Goal: Task Accomplishment & Management: Manage account settings

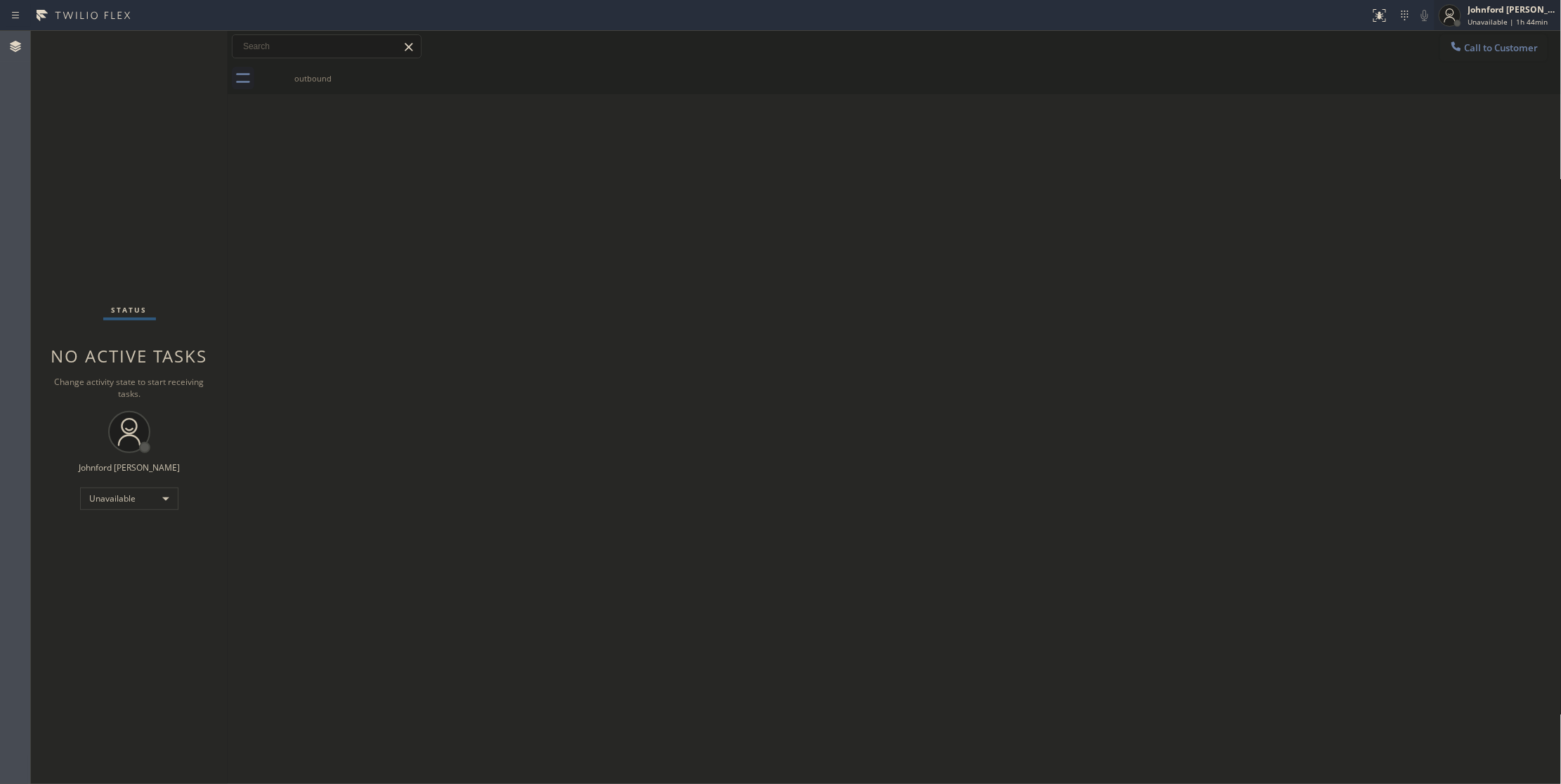
click at [1459, 20] on div at bounding box center [1458, 23] width 7 height 7
click at [1141, 142] on div "Back to Dashboard Change Sender ID Customers Technicians Select a contact Outbo…" at bounding box center [894, 407] width 1334 height 753
click at [129, 659] on div "Status No active tasks Change activity state to start receiving tasks. [PERSON_…" at bounding box center [129, 407] width 197 height 753
click at [155, 490] on div "Unavailable" at bounding box center [129, 499] width 99 height 22
click at [105, 529] on li "Available" at bounding box center [128, 536] width 95 height 17
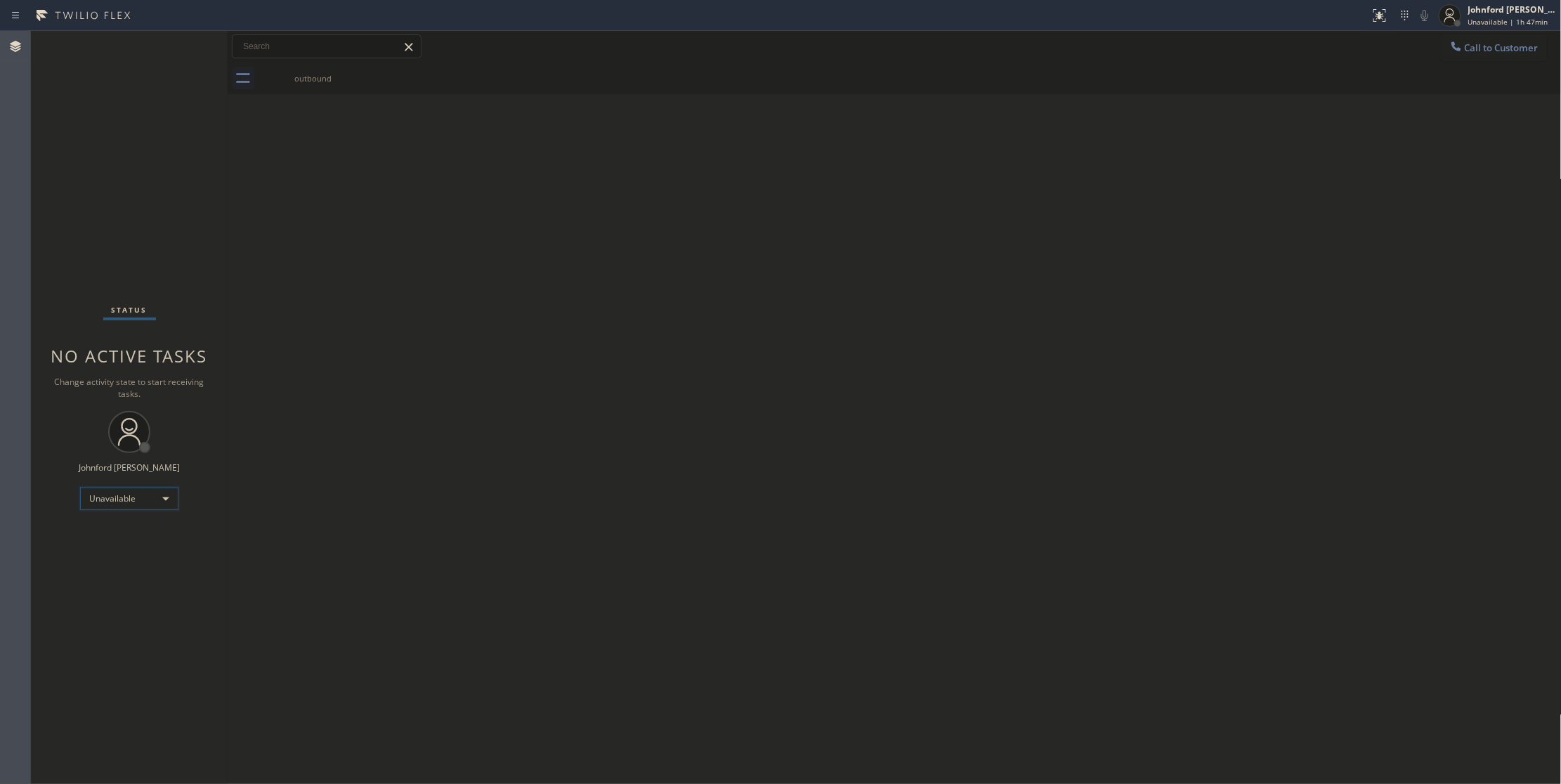
click at [117, 497] on div "Unavailable" at bounding box center [129, 499] width 99 height 22
click at [105, 512] on li "Offline" at bounding box center [128, 519] width 95 height 17
click at [110, 499] on div "Offline" at bounding box center [129, 499] width 99 height 22
click at [1477, 15] on div at bounding box center [780, 392] width 1561 height 784
click at [1477, 15] on div "[PERSON_NAME] Offline | 1s" at bounding box center [1513, 15] width 95 height 25
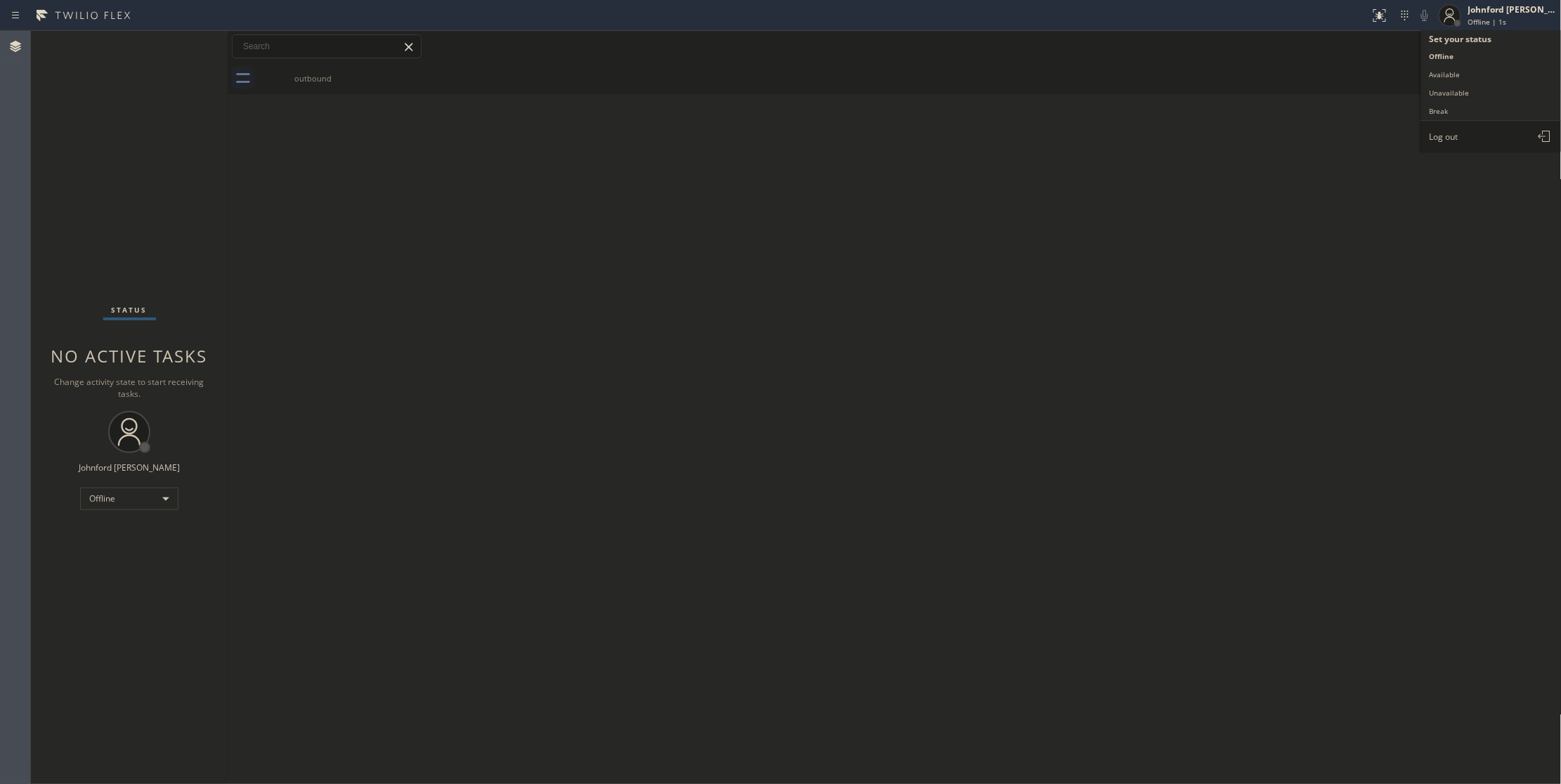
click at [1448, 147] on button "Log out" at bounding box center [1492, 136] width 141 height 31
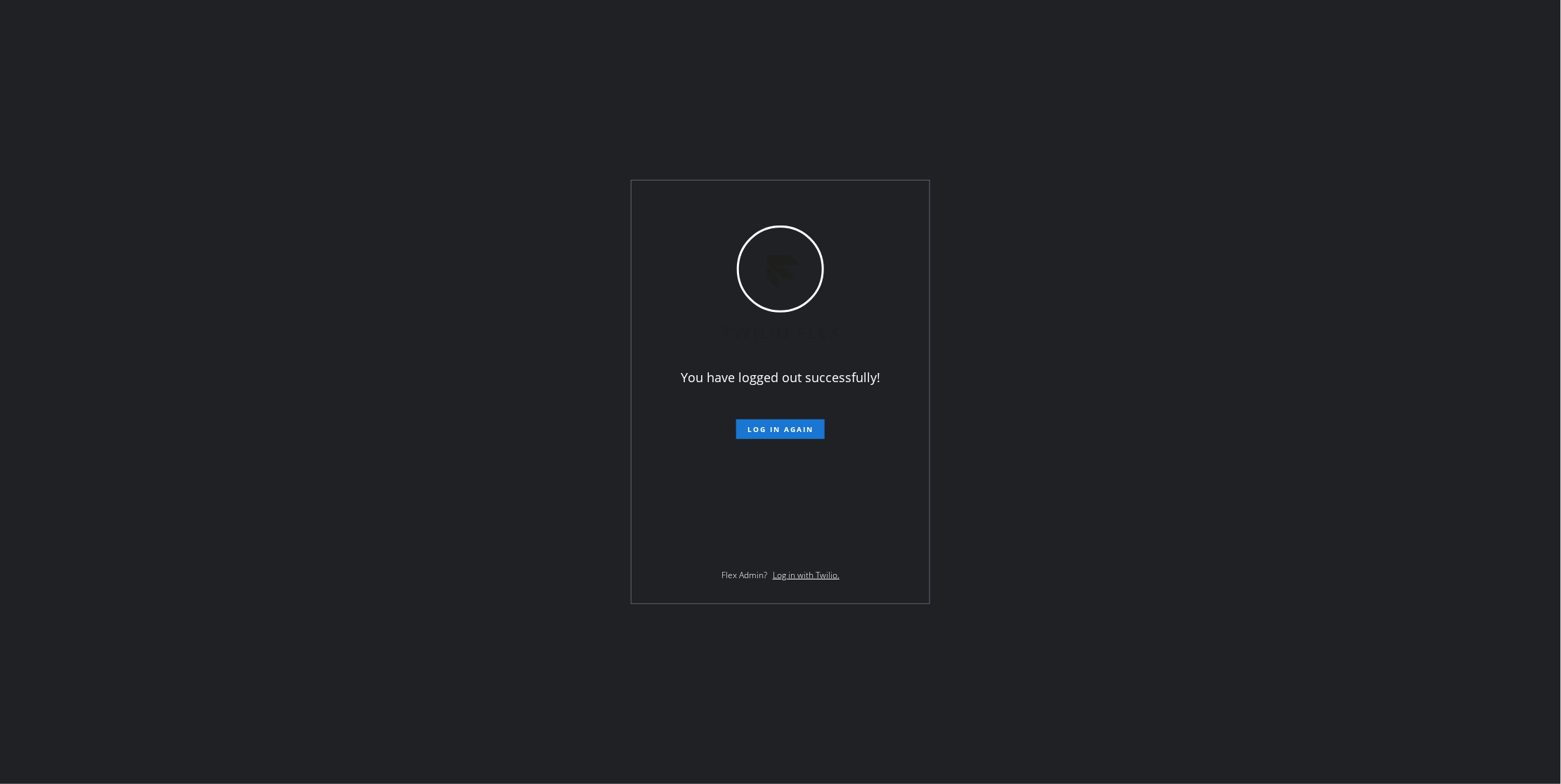
click at [1192, 139] on div "You have logged out successfully! Log in again Flex Admin? Log in with Twilio." at bounding box center [780, 392] width 1561 height 784
